Goal: Navigation & Orientation: Understand site structure

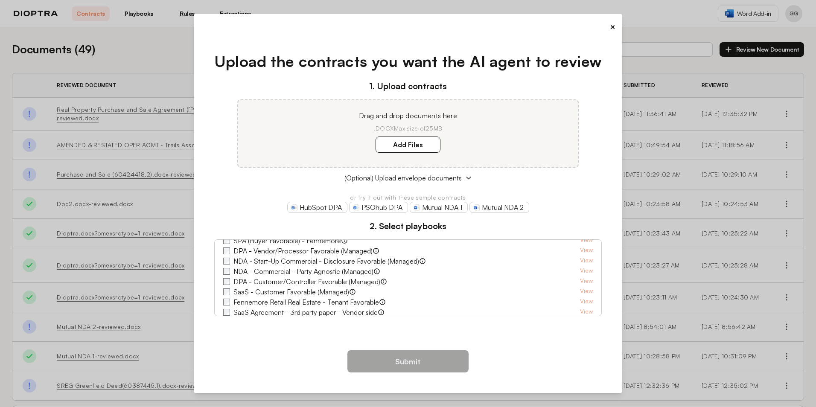
scroll to position [23, 0]
click at [618, 26] on div "× Upload the contracts you want the AI agent to review 1. Upload contracts Drag…" at bounding box center [408, 203] width 429 height 379
click at [614, 24] on button "×" at bounding box center [613, 27] width 6 height 12
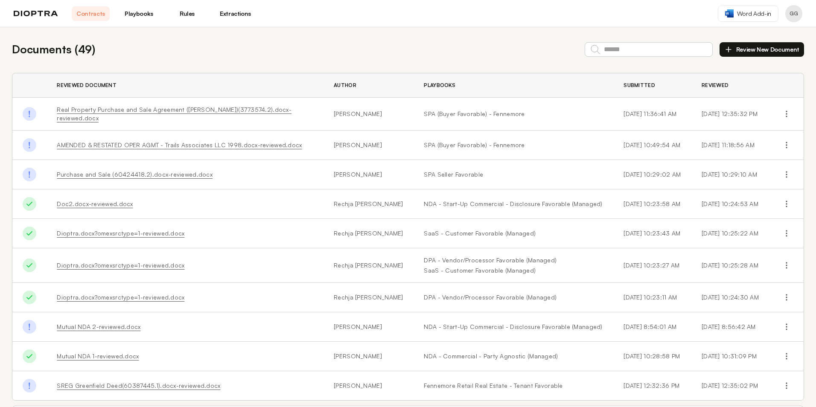
click at [182, 15] on link "Rules" at bounding box center [187, 13] width 38 height 15
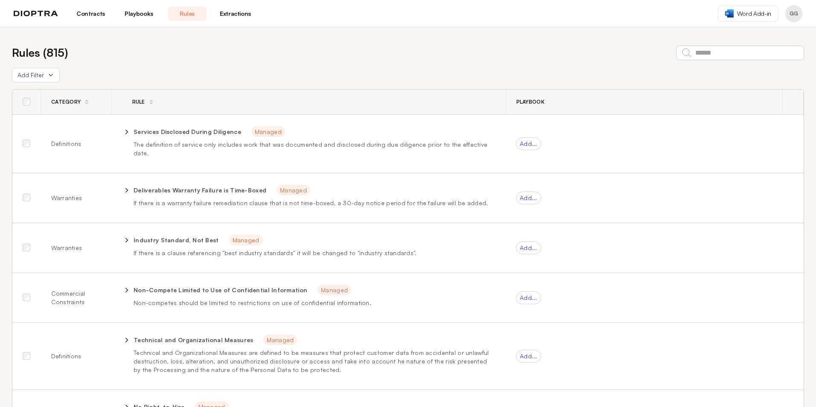
click at [136, 17] on link "Playbooks" at bounding box center [139, 13] width 38 height 15
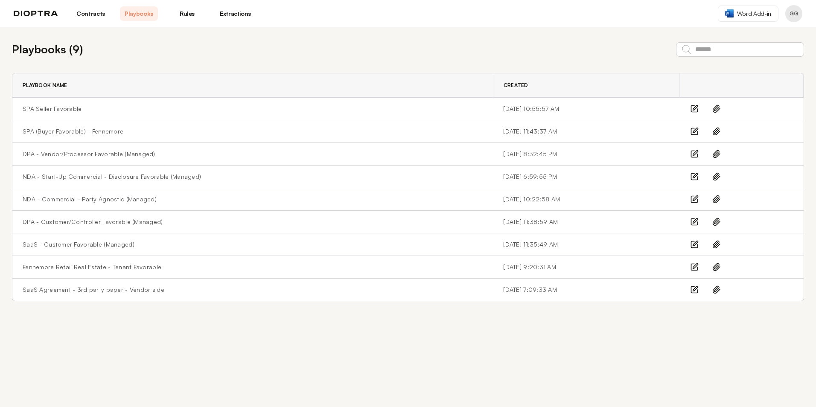
click at [94, 9] on link "Contracts" at bounding box center [91, 13] width 38 height 15
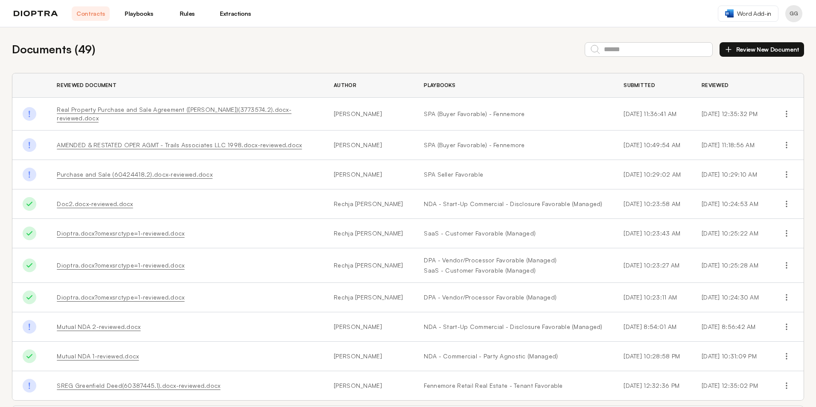
click at [240, 14] on link "Extractions" at bounding box center [235, 13] width 38 height 15
